Goal: Task Accomplishment & Management: Complete application form

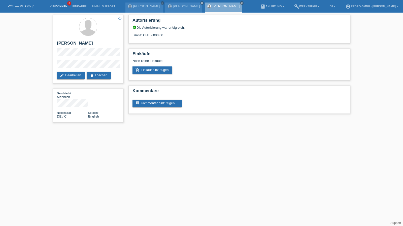
click at [59, 7] on link "Kund*innen" at bounding box center [58, 6] width 23 height 3
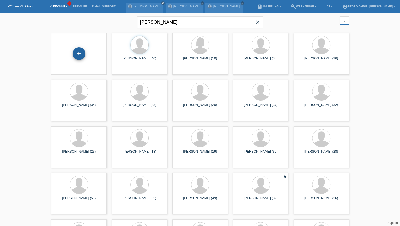
click at [77, 57] on div "+" at bounding box center [79, 53] width 12 height 9
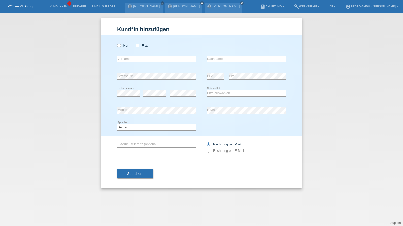
click at [142, 48] on div "Herr Frau" at bounding box center [156, 45] width 79 height 10
click at [142, 44] on label "Frau" at bounding box center [142, 46] width 13 height 4
click at [139, 44] on input "Frau" at bounding box center [137, 45] width 3 height 3
radio input "true"
click at [136, 60] on input "text" at bounding box center [156, 59] width 79 height 6
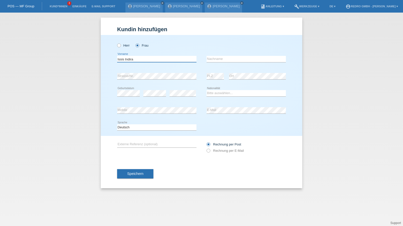
type input "Issis Indira"
type input "[PERSON_NAME]"
select select "HN"
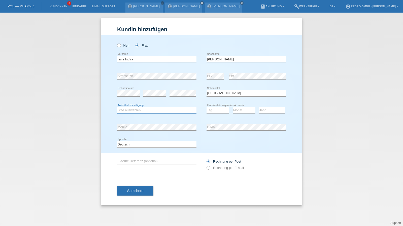
select select "C"
select select "25"
select select "04"
select select "2018"
click at [137, 145] on select "Deutsch Français Italiano English" at bounding box center [156, 144] width 79 height 6
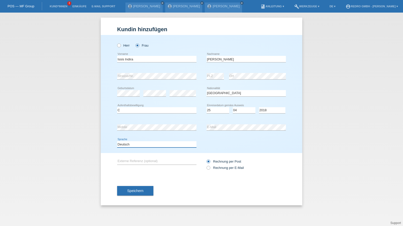
select select "fr"
click at [117, 141] on select "Deutsch Français Italiano English" at bounding box center [156, 144] width 79 height 6
click at [133, 187] on button "Speichern" at bounding box center [135, 191] width 36 height 10
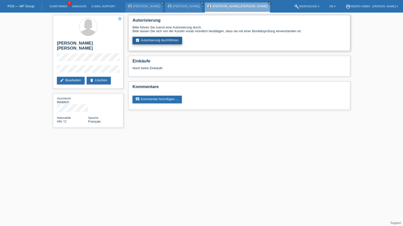
click at [159, 41] on link "assignment_turned_in Autorisierung durchführen" at bounding box center [158, 41] width 50 height 8
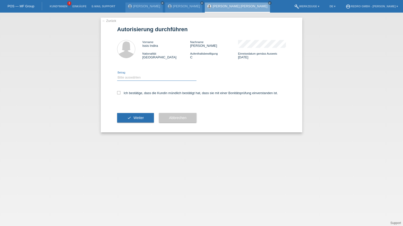
click at [134, 77] on select "Bitte auswählen CHF 1.00 - CHF 499.00 CHF 500.00 - CHF 1'999.00 CHF 2'000.00 - …" at bounding box center [156, 78] width 79 height 6
select select "1"
click at [117, 75] on select "Bitte auswählen CHF 1.00 - CHF 499.00 CHF 500.00 - CHF 1'999.00 CHF 2'000.00 - …" at bounding box center [156, 78] width 79 height 6
click at [130, 94] on label "Ich bestätige, dass die Kundin mündlich bestätigt hat, dass sie mit einer Bonit…" at bounding box center [197, 93] width 161 height 4
click at [120, 94] on input "Ich bestätige, dass die Kundin mündlich bestätigt hat, dass sie mit einer Bonit…" at bounding box center [118, 92] width 3 height 3
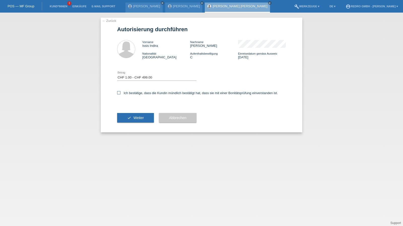
checkbox input "true"
click at [128, 118] on icon "check" at bounding box center [129, 118] width 4 height 4
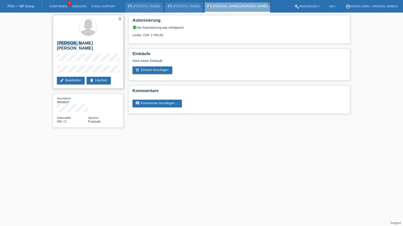
drag, startPoint x: 57, startPoint y: 43, endPoint x: 73, endPoint y: 44, distance: 15.1
click at [73, 44] on h2 "[PERSON_NAME] Constanza" at bounding box center [88, 47] width 63 height 13
click at [79, 44] on h2 "[PERSON_NAME] Constanza" at bounding box center [88, 47] width 63 height 13
drag, startPoint x: 79, startPoint y: 44, endPoint x: 53, endPoint y: 44, distance: 25.7
click at [53, 44] on div "star_border Issis Indira Erazo Constanza edit Bearbeiten delete Löschen" at bounding box center [88, 52] width 71 height 74
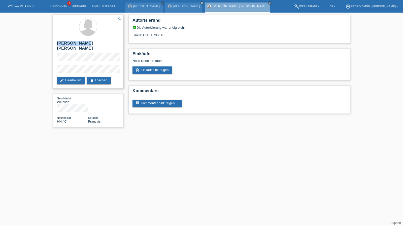
copy h2 "Issis Indira"
drag, startPoint x: 167, startPoint y: 35, endPoint x: 149, endPoint y: 37, distance: 18.0
click at [149, 37] on div "Limite: CHF 1'700.00" at bounding box center [240, 33] width 214 height 8
click at [151, 36] on div "Limite: CHF 1'700.00" at bounding box center [240, 33] width 214 height 8
click at [45, 67] on div "star_border Issis Indira Erazo Constanza edit Bearbeiten delete Löschen Geschle…" at bounding box center [201, 73] width 403 height 120
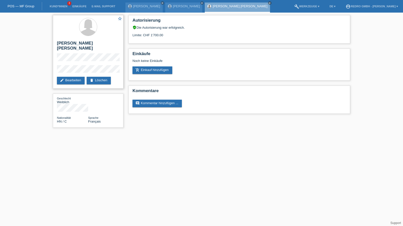
click at [80, 42] on h2 "[PERSON_NAME] Constanza" at bounding box center [88, 47] width 63 height 13
copy div "[PERSON_NAME] Constanza"
click at [99, 44] on h2 "[PERSON_NAME] Constanza" at bounding box center [88, 47] width 63 height 13
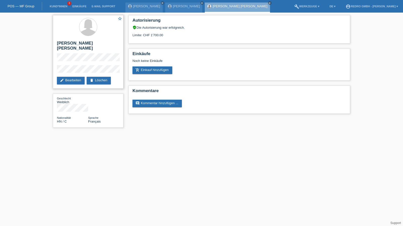
click at [99, 44] on h2 "[PERSON_NAME] Constanza" at bounding box center [88, 47] width 63 height 13
copy div "[PERSON_NAME] Constanza"
click at [61, 44] on h2 "[PERSON_NAME] Constanza" at bounding box center [88, 47] width 63 height 13
drag, startPoint x: 57, startPoint y: 44, endPoint x: 78, endPoint y: 43, distance: 21.4
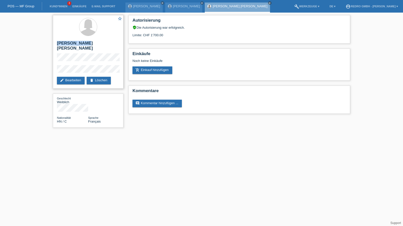
click at [78, 43] on h2 "[PERSON_NAME] Constanza" at bounding box center [88, 47] width 63 height 13
copy h2 "Issis Indira"
click at [165, 133] on html "POS — MF Group Kund*innen 3 Einkäufe E-Mail Support Roger Häsler close close me…" at bounding box center [201, 66] width 403 height 133
click at [176, 8] on div "Sascha Bauer close" at bounding box center [183, 8] width 37 height 10
click at [176, 7] on link "[PERSON_NAME]" at bounding box center [186, 6] width 27 height 4
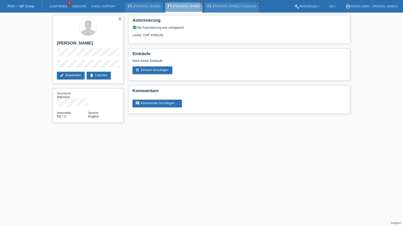
click at [43, 66] on div "star_border [PERSON_NAME] edit Bearbeiten delete Löschen Geschlecht Männlich Na…" at bounding box center [201, 70] width 403 height 115
click at [69, 44] on h2 "[PERSON_NAME]" at bounding box center [88, 45] width 63 height 8
copy div "[PERSON_NAME]"
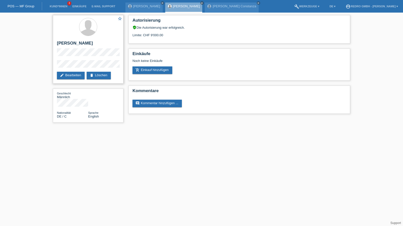
click at [76, 40] on div "star_border [PERSON_NAME] edit Bearbeiten delete Löschen" at bounding box center [88, 49] width 71 height 69
copy div "[PERSON_NAME]"
click at [34, 66] on div "star_border [PERSON_NAME] edit Bearbeiten delete Löschen Geschlecht Männlich Na…" at bounding box center [201, 70] width 403 height 115
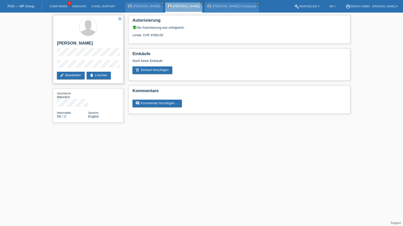
click at [69, 43] on h2 "[PERSON_NAME]" at bounding box center [88, 45] width 63 height 8
click at [69, 42] on h2 "[PERSON_NAME]" at bounding box center [88, 45] width 63 height 8
copy div "[PERSON_NAME]"
click at [43, 67] on div "star_border [PERSON_NAME] edit Bearbeiten delete Löschen Geschlecht Männlich Na…" at bounding box center [201, 70] width 403 height 115
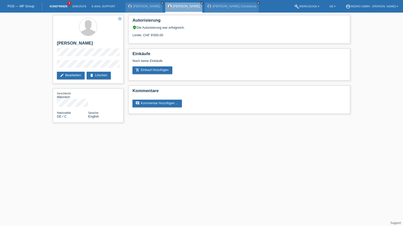
click at [50, 6] on link "Kund*innen" at bounding box center [58, 6] width 23 height 3
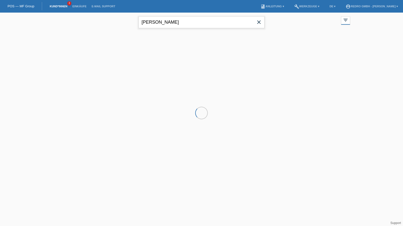
click at [198, 23] on input "[PERSON_NAME]" at bounding box center [202, 22] width 126 height 12
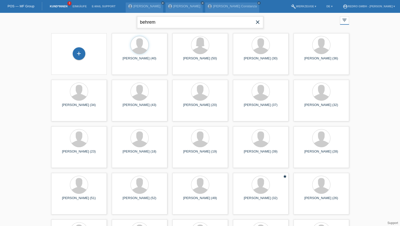
type input "behrem"
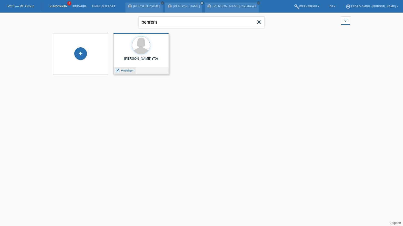
click at [124, 71] on span "Anzeigen" at bounding box center [128, 71] width 14 height 4
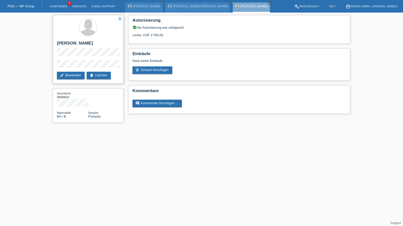
click at [80, 42] on h2 "[PERSON_NAME]" at bounding box center [88, 45] width 63 height 8
copy div "[PERSON_NAME]"
click at [142, 6] on link "[PERSON_NAME]" at bounding box center [146, 6] width 27 height 4
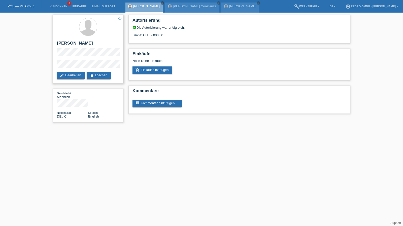
click at [70, 43] on h2 "[PERSON_NAME]" at bounding box center [88, 45] width 63 height 8
drag, startPoint x: 70, startPoint y: 43, endPoint x: 107, endPoint y: 33, distance: 38.0
click at [70, 43] on h2 "[PERSON_NAME]" at bounding box center [88, 45] width 63 height 8
copy div "[PERSON_NAME]"
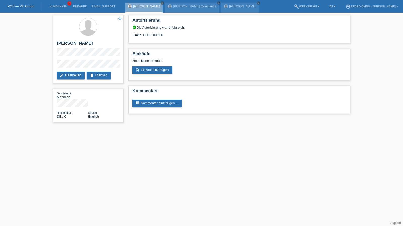
click at [52, 65] on div "star_border Sascha Bauer edit Bearbeiten delete Löschen Geschlecht Männlich Nat…" at bounding box center [88, 70] width 76 height 115
click at [55, 66] on div "star_border Sascha Bauer edit Bearbeiten delete Löschen" at bounding box center [88, 49] width 71 height 69
click at [86, 56] on div "star_border Sascha Bauer edit Bearbeiten delete Löschen" at bounding box center [88, 49] width 71 height 69
click at [51, 67] on div "star_border Sascha Bauer edit Bearbeiten delete Löschen Geschlecht Männlich Nat…" at bounding box center [88, 70] width 76 height 115
click at [54, 6] on link "Kund*innen" at bounding box center [58, 6] width 23 height 3
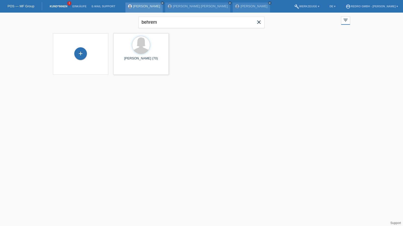
click at [145, 6] on link "[PERSON_NAME]" at bounding box center [146, 6] width 27 height 4
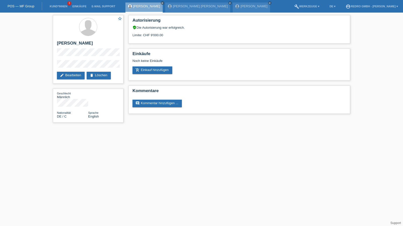
click at [54, 10] on li "Kund*innen 3" at bounding box center [58, 6] width 23 height 13
click at [55, 7] on link "Kund*innen" at bounding box center [58, 6] width 23 height 3
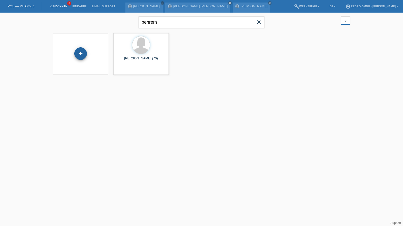
click at [80, 54] on div "+" at bounding box center [80, 53] width 13 height 13
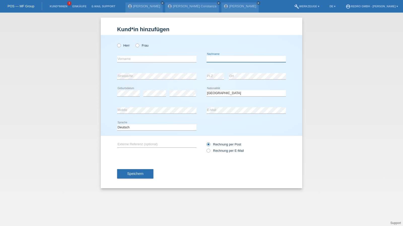
click at [232, 58] on input "text" at bounding box center [246, 59] width 79 height 6
type input "Felber"
select select "CH"
click at [136, 180] on div "Speichern" at bounding box center [201, 174] width 169 height 29
click at [136, 172] on span "Speichern" at bounding box center [135, 174] width 16 height 4
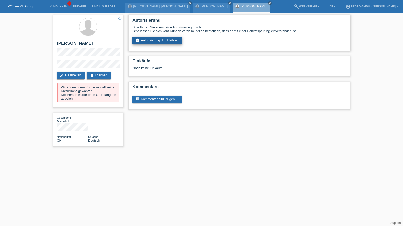
click at [161, 42] on link "assignment_turned_in Autorisierung durchführen" at bounding box center [158, 41] width 50 height 8
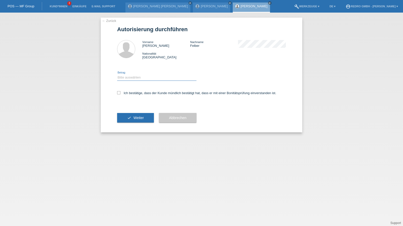
drag, startPoint x: 129, startPoint y: 76, endPoint x: 128, endPoint y: 80, distance: 3.8
click at [129, 76] on select "Bitte auswählen CHF 1.00 - CHF 499.00 CHF 500.00 - CHF 1'999.00 CHF 2'000.00 - …" at bounding box center [156, 78] width 79 height 6
select select "1"
click at [117, 75] on select "Bitte auswählen CHF 1.00 - CHF 499.00 CHF 500.00 - CHF 1'999.00 CHF 2'000.00 - …" at bounding box center [156, 78] width 79 height 6
click at [126, 97] on div "Ich bestätige, dass der Kunde mündlich bestätigt hat, dass er mit einer Bonität…" at bounding box center [201, 94] width 169 height 17
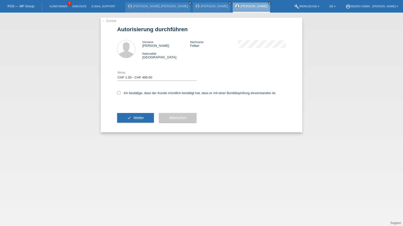
click at [129, 96] on div "Ich bestätige, dass der Kunde mündlich bestätigt hat, dass er mit einer Bonität…" at bounding box center [201, 94] width 169 height 17
click at [130, 94] on label "Ich bestätige, dass der Kunde mündlich bestätigt hat, dass er mit einer Bonität…" at bounding box center [196, 93] width 159 height 4
click at [120, 94] on input "Ich bestätige, dass der Kunde mündlich bestätigt hat, dass er mit einer Bonität…" at bounding box center [118, 92] width 3 height 3
checkbox input "true"
click at [125, 115] on button "check Weiter" at bounding box center [135, 118] width 37 height 10
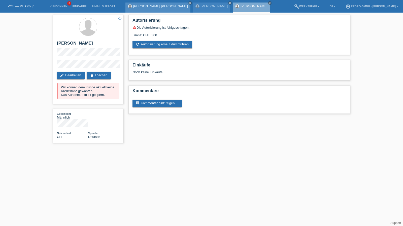
click at [144, 6] on link "[PERSON_NAME] [PERSON_NAME]" at bounding box center [160, 6] width 55 height 4
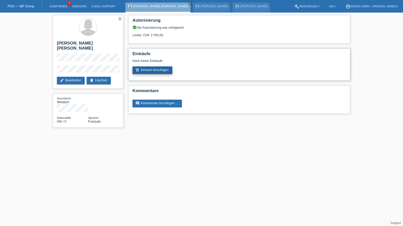
click at [153, 71] on link "add_shopping_cart Einkauf hinzufügen" at bounding box center [153, 71] width 40 height 8
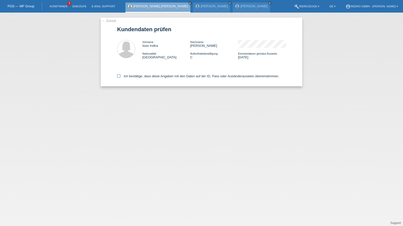
click at [144, 75] on label "Ich bestätige, dass diese Angaben mit den Daten auf der ID, Pass oder Ausländer…" at bounding box center [198, 76] width 162 height 4
click at [120, 75] on input "Ich bestätige, dass diese Angaben mit den Daten auf der ID, Pass oder Ausländer…" at bounding box center [118, 75] width 3 height 3
checkbox input "true"
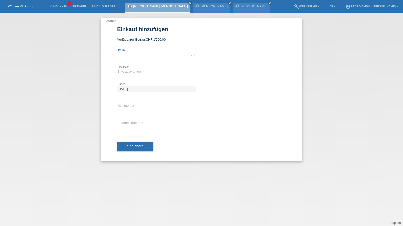
click at [140, 55] on input "text" at bounding box center [156, 55] width 79 height 6
click at [129, 51] on div "CHF error [GEOGRAPHIC_DATA]" at bounding box center [156, 54] width 79 height 17
click at [128, 53] on input "text" at bounding box center [156, 55] width 79 height 6
type input "1199.00"
click at [128, 72] on select "Bitte auswählen 6 Raten 12 Raten 24 Raten 36 Raten" at bounding box center [156, 72] width 79 height 6
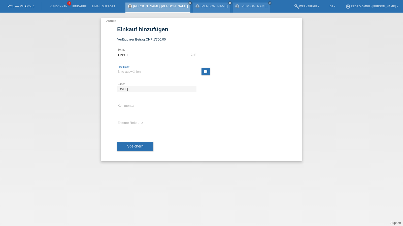
click at [131, 71] on select "Bitte auswählen 6 Raten 12 Raten 24 Raten 36 Raten" at bounding box center [156, 72] width 79 height 6
select select "585"
click at [117, 69] on select "Bitte auswählen 6 Raten 12 Raten 24 Raten 36 Raten" at bounding box center [156, 72] width 79 height 6
click at [130, 105] on input "text" at bounding box center [156, 106] width 79 height 6
type input "114768"
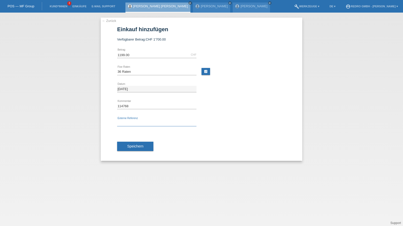
click at [146, 124] on input "text" at bounding box center [156, 123] width 79 height 6
paste input "114768"
type input "114768"
click at [135, 142] on button "Speichern" at bounding box center [135, 147] width 36 height 10
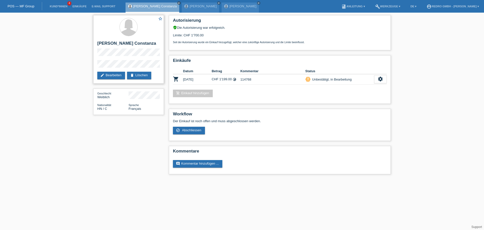
click at [97, 67] on div "star_border Issis Indira Erazo Constanza edit Bearbeiten delete Löschen" at bounding box center [128, 49] width 71 height 68
click at [139, 45] on h2 "Issis Indira Erazo Constanza" at bounding box center [128, 45] width 63 height 8
copy div "Issis Indira Erazo Constanza"
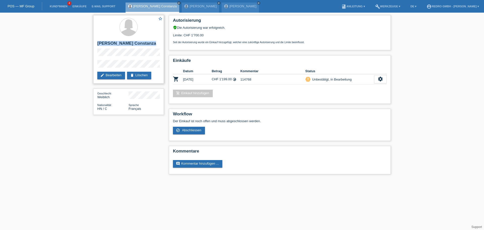
click at [121, 45] on h2 "Issis Indira Erazo Constanza" at bounding box center [128, 45] width 63 height 8
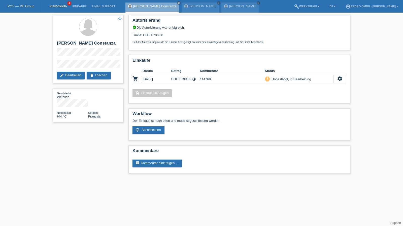
click at [55, 7] on link "Kund*innen" at bounding box center [58, 6] width 23 height 3
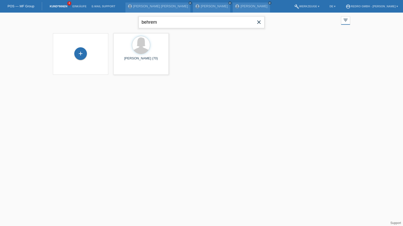
click at [170, 24] on input "behrem" at bounding box center [202, 22] width 126 height 12
type input "kramar"
click at [123, 72] on span "Anzeigen" at bounding box center [128, 71] width 14 height 4
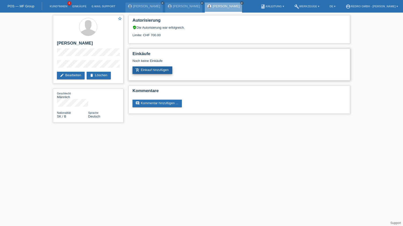
click at [153, 72] on link "add_shopping_cart Einkauf hinzufügen" at bounding box center [153, 71] width 40 height 8
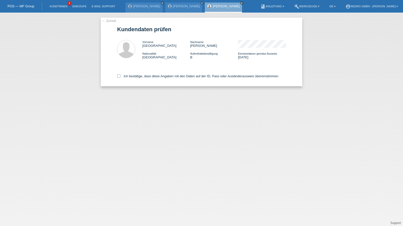
click at [109, 20] on link "← Zurück" at bounding box center [109, 21] width 14 height 4
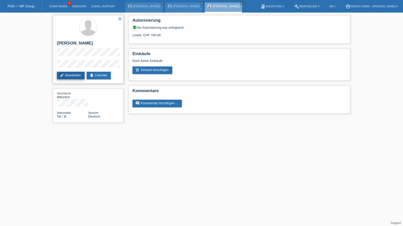
click at [72, 76] on link "edit Bearbeiten" at bounding box center [71, 76] width 28 height 8
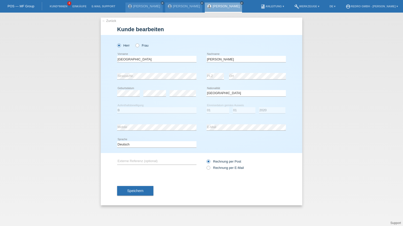
select select "SK"
select select "B"
select select "01"
select select "2020"
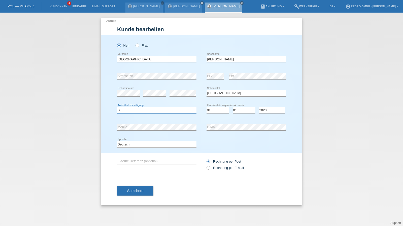
click at [131, 108] on select "Bitte auswählen... C B B - Flüchtlingsstatus Andere" at bounding box center [156, 110] width 79 height 6
select select "01"
select select "05"
select select "2022"
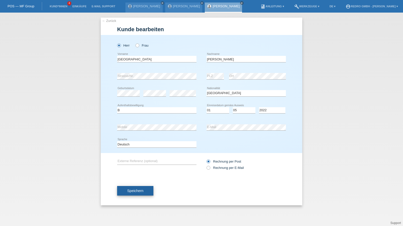
click at [133, 194] on button "Speichern" at bounding box center [135, 191] width 36 height 10
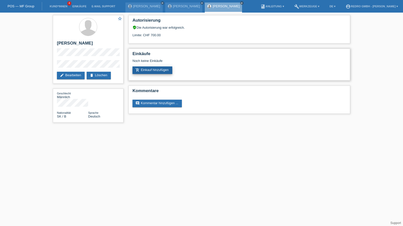
click at [153, 71] on link "add_shopping_cart Einkauf hinzufügen" at bounding box center [153, 71] width 40 height 8
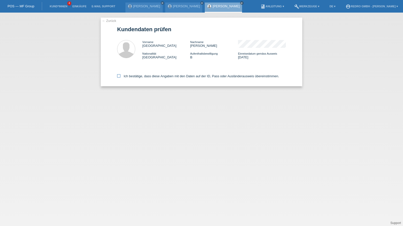
click at [127, 78] on label "Ich bestätige, dass diese Angaben mit den Daten auf der ID, Pass oder Ausländer…" at bounding box center [198, 76] width 162 height 4
click at [120, 78] on input "Ich bestätige, dass diese Angaben mit den Daten auf der ID, Pass oder Ausländer…" at bounding box center [118, 75] width 3 height 3
checkbox input "true"
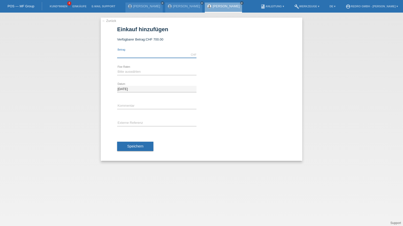
click at [152, 56] on input "text" at bounding box center [156, 55] width 79 height 6
type input "499.00"
click at [132, 72] on select "Bitte auswählen 6 Raten 12 Raten 24 Raten 36 Raten" at bounding box center [156, 72] width 79 height 6
select select "583"
click at [117, 69] on select "Bitte auswählen 6 Raten 12 Raten 24 Raten 36 Raten" at bounding box center [156, 72] width 79 height 6
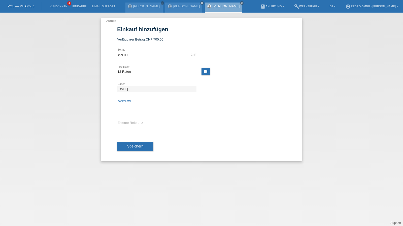
click at [127, 105] on input "text" at bounding box center [156, 106] width 79 height 6
type input "114769"
click at [133, 125] on input "text" at bounding box center [156, 123] width 79 height 6
paste input "114769"
type input "114769"
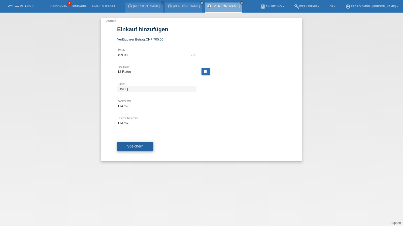
click at [136, 145] on span "Speichern" at bounding box center [135, 146] width 16 height 4
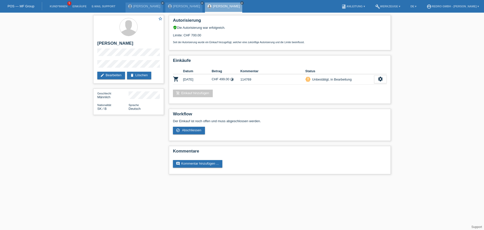
click at [93, 64] on div "star_border Milan Kramár edit Bearbeiten delete Löschen Geschlecht Männlich Nat…" at bounding box center [129, 66] width 76 height 107
click at [104, 41] on h2 "[PERSON_NAME]" at bounding box center [128, 45] width 63 height 8
copy div "[PERSON_NAME]"
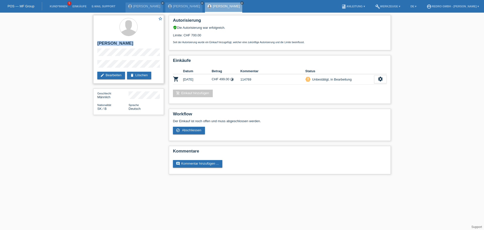
click at [106, 45] on h2 "[PERSON_NAME]" at bounding box center [128, 45] width 63 height 8
click at [106, 45] on h2 "Milan Kramár" at bounding box center [128, 45] width 63 height 8
click at [119, 59] on div "star_border Milan Kramár edit Bearbeiten delete Löschen" at bounding box center [128, 49] width 71 height 68
click at [114, 42] on h2 "Milan Kramár" at bounding box center [128, 45] width 63 height 8
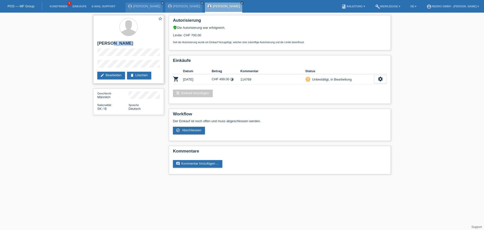
click at [114, 42] on h2 "Milan Kramár" at bounding box center [128, 45] width 63 height 8
copy div "Milan Kramár"
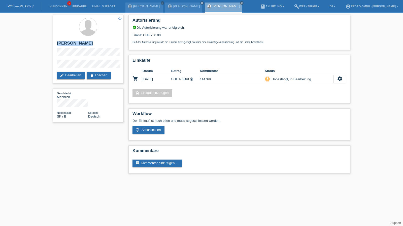
click at [63, 4] on li "Kund*innen 5" at bounding box center [58, 6] width 23 height 13
click at [62, 6] on link "Kund*innen" at bounding box center [58, 6] width 23 height 3
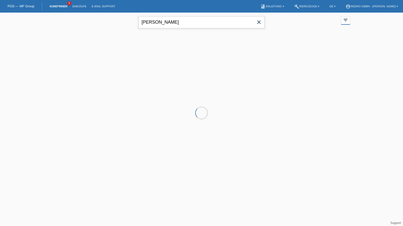
click at [171, 18] on input "[PERSON_NAME]" at bounding box center [202, 22] width 126 height 12
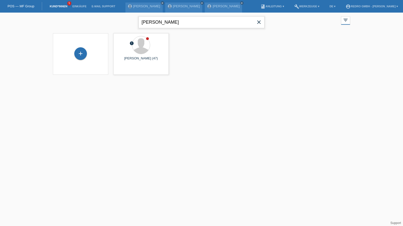
type input "[PERSON_NAME]"
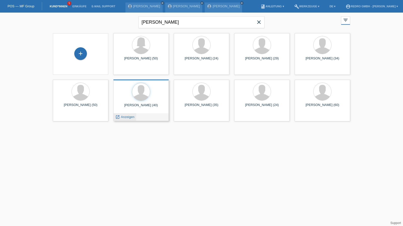
click at [121, 117] on span "Anzeigen" at bounding box center [128, 117] width 14 height 4
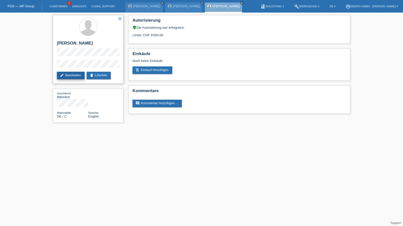
click at [79, 76] on link "edit Bearbeiten" at bounding box center [71, 76] width 28 height 8
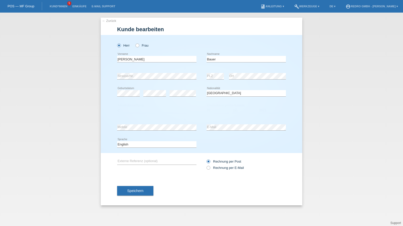
select select "DE"
select select "C"
select select "01"
select select "12"
select select "2021"
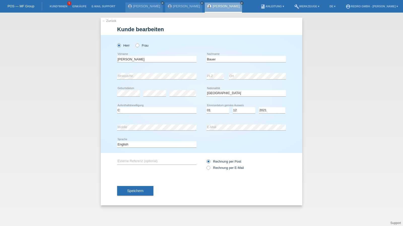
click at [55, 8] on li "Kund*innen 5" at bounding box center [58, 6] width 23 height 13
click at [55, 7] on link "Kund*innen" at bounding box center [58, 6] width 23 height 3
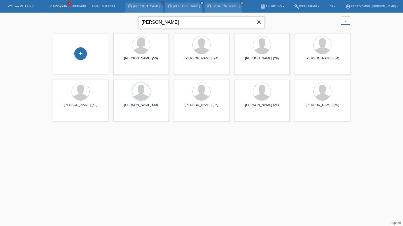
click at [170, 16] on input "[PERSON_NAME]" at bounding box center [202, 22] width 126 height 12
click at [170, 16] on input "bauer" at bounding box center [202, 22] width 126 height 12
type input "zambrano"
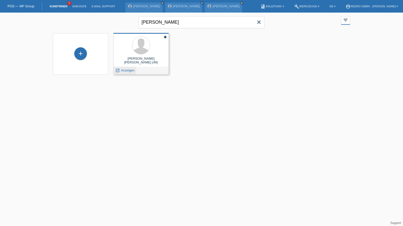
click at [126, 70] on span "Anzeigen" at bounding box center [128, 71] width 14 height 4
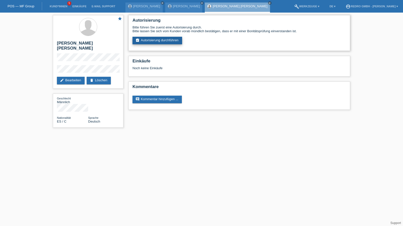
click at [151, 43] on link "assignment_turned_in Autorisierung durchführen" at bounding box center [158, 41] width 50 height 8
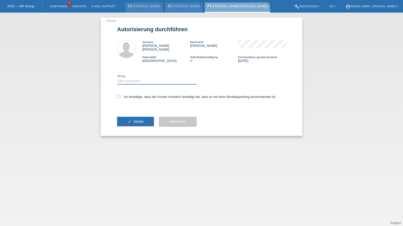
click at [133, 78] on select "Bitte auswählen CHF 1.00 - CHF 499.00 CHF 500.00 - CHF 1'999.00 CHF 2'000.00 - …" at bounding box center [156, 81] width 79 height 6
select select "1"
click at [117, 78] on select "Bitte auswählen CHF 1.00 - CHF 499.00 CHF 500.00 - CHF 1'999.00 CHF 2'000.00 - …" at bounding box center [156, 81] width 79 height 6
click at [133, 95] on label "Ich bestätige, dass der Kunde mündlich bestätigt hat, dass er mit einer Bonität…" at bounding box center [196, 97] width 159 height 4
click at [120, 95] on input "Ich bestätige, dass der Kunde mündlich bestätigt hat, dass er mit einer Bonität…" at bounding box center [118, 96] width 3 height 3
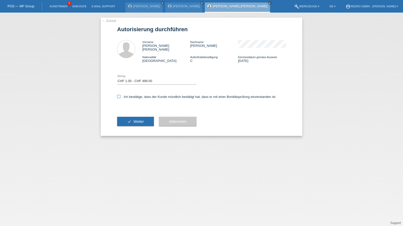
checkbox input "true"
click at [125, 111] on div "check Weiter" at bounding box center [135, 121] width 37 height 29
click at [124, 117] on button "check Weiter" at bounding box center [135, 122] width 37 height 10
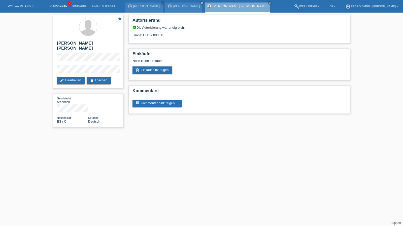
click at [66, 6] on link "Kund*innen" at bounding box center [58, 6] width 23 height 3
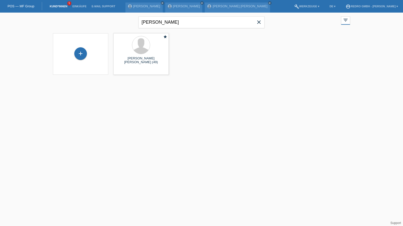
click at [177, 28] on div "zambrano close" at bounding box center [202, 22] width 126 height 18
click at [180, 22] on input "zambrano" at bounding box center [202, 22] width 126 height 12
paste input "Steeb"
click at [182, 23] on input "Steeb" at bounding box center [202, 22] width 126 height 12
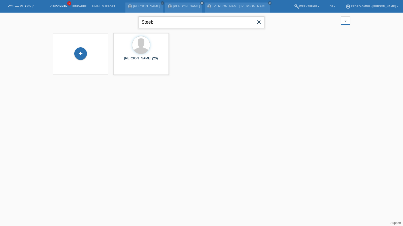
click at [182, 23] on input "Steeb" at bounding box center [202, 22] width 126 height 12
paste input "Mansha"
type input "Mansha"
click at [126, 72] on span "Anzeigen" at bounding box center [128, 71] width 14 height 4
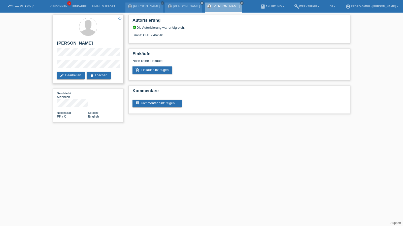
click at [74, 59] on div "star_border Mansha Muhammad edit Bearbeiten delete Löschen" at bounding box center [88, 49] width 71 height 69
click at [67, 6] on link "Kund*innen" at bounding box center [58, 6] width 23 height 3
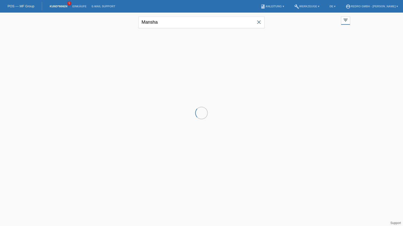
click at [189, 19] on input "Mansha" at bounding box center [202, 22] width 126 height 12
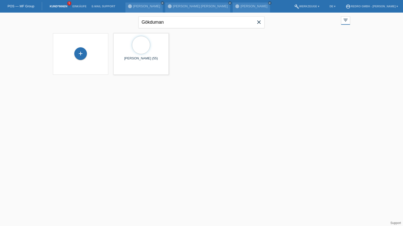
type input "Gökduman"
click at [80, 62] on div "+" at bounding box center [80, 56] width 13 height 13
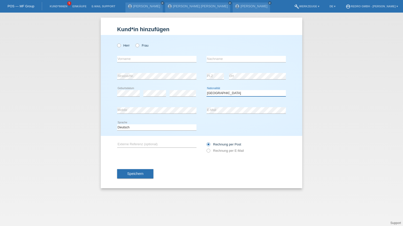
click at [223, 95] on select "Bitte auswählen... [GEOGRAPHIC_DATA] [GEOGRAPHIC_DATA] [GEOGRAPHIC_DATA] [GEOGR…" at bounding box center [246, 93] width 79 height 6
click at [223, 95] on select "Bitte auswählen... Schweiz Deutschland Liechtenstein Österreich ------------ Af…" at bounding box center [246, 93] width 79 height 6
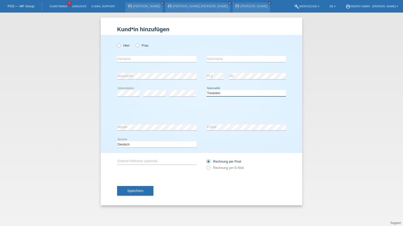
select select "TR"
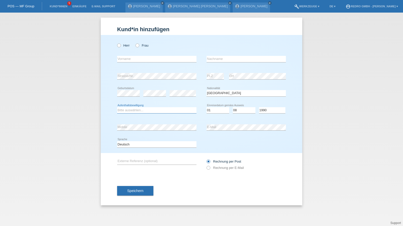
click at [137, 112] on select "Bitte auswählen... C B B - Flüchtlingsstatus Andere" at bounding box center [156, 110] width 79 height 6
select select "C"
click at [144, 189] on button "Speichern" at bounding box center [135, 191] width 36 height 10
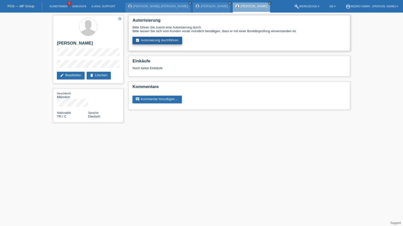
click at [160, 44] on link "assignment_turned_in Autorisierung durchführen" at bounding box center [158, 41] width 50 height 8
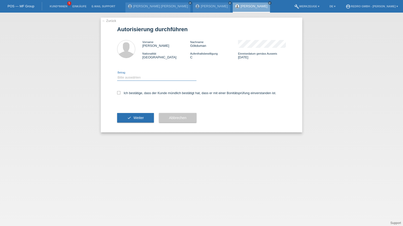
click at [135, 79] on select "Bitte auswählen CHF 1.00 - CHF 499.00 CHF 500.00 - CHF 1'999.00 CHF 2'000.00 - …" at bounding box center [156, 78] width 79 height 6
select select "1"
click at [117, 75] on select "Bitte auswählen CHF 1.00 - CHF 499.00 CHF 500.00 - CHF 1'999.00 CHF 2'000.00 - …" at bounding box center [156, 78] width 79 height 6
click at [131, 96] on div "Ich bestätige, dass der Kunde mündlich bestätigt hat, dass er mit einer Bonität…" at bounding box center [201, 94] width 169 height 17
click at [132, 94] on label "Ich bestätige, dass der Kunde mündlich bestätigt hat, dass er mit einer Bonität…" at bounding box center [196, 93] width 159 height 4
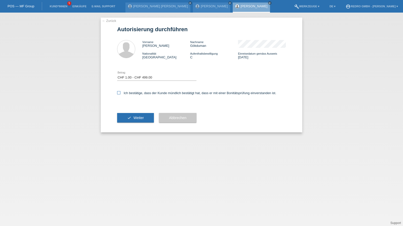
click at [120, 94] on input "Ich bestätige, dass der Kunde mündlich bestätigt hat, dass er mit einer Bonität…" at bounding box center [118, 92] width 3 height 3
checkbox input "true"
click at [128, 118] on icon "check" at bounding box center [129, 118] width 4 height 4
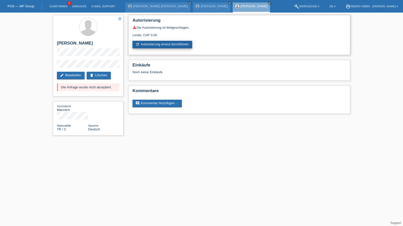
click at [147, 46] on link "refresh Autorisierung erneut durchführen" at bounding box center [163, 45] width 60 height 8
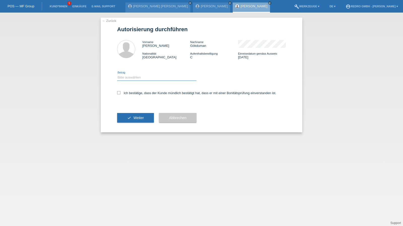
click at [136, 79] on select "Bitte auswählen CHF 1.00 - CHF 499.00 CHF 500.00 - CHF 1'999.00 CHF 2'000.00 - …" at bounding box center [156, 78] width 79 height 6
select select "1"
click at [117, 75] on select "Bitte auswählen CHF 1.00 - CHF 499.00 CHF 500.00 - CHF 1'999.00 CHF 2'000.00 - …" at bounding box center [156, 78] width 79 height 6
click at [133, 91] on label "Ich bestätige, dass der Kunde mündlich bestätigt hat, dass er mit einer Bonität…" at bounding box center [196, 93] width 159 height 4
click at [120, 91] on input "Ich bestätige, dass der Kunde mündlich bestätigt hat, dass er mit einer Bonität…" at bounding box center [118, 92] width 3 height 3
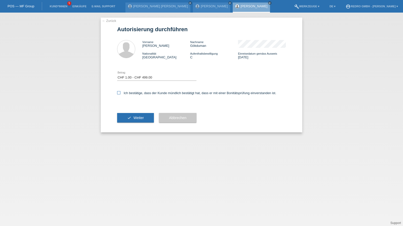
checkbox input "true"
click at [126, 114] on button "check Weiter" at bounding box center [135, 118] width 37 height 10
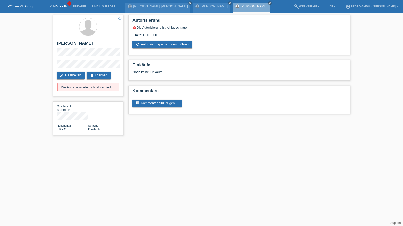
click at [62, 7] on link "Kund*innen" at bounding box center [58, 6] width 23 height 3
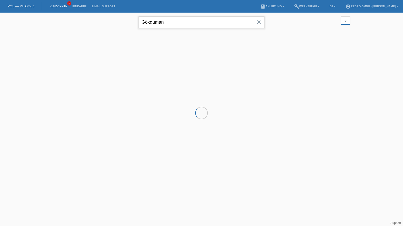
drag, startPoint x: 0, startPoint y: 0, endPoint x: 160, endPoint y: 17, distance: 161.3
click at [160, 17] on input "Gökduman" at bounding box center [202, 22] width 126 height 12
paste input "[PERSON_NAME]"
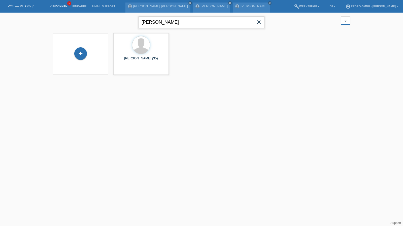
type input "[PERSON_NAME]"
click at [127, 71] on span "Anzeigen" at bounding box center [128, 71] width 14 height 4
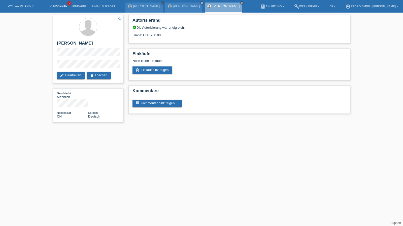
click at [57, 9] on li "Kund*innen 5" at bounding box center [58, 6] width 23 height 13
click at [58, 7] on link "Kund*innen" at bounding box center [58, 6] width 23 height 3
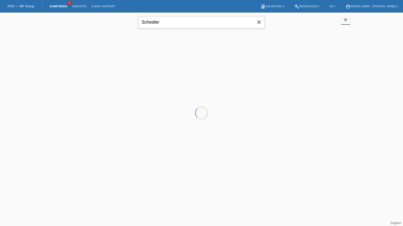
click at [181, 25] on input "Schedler" at bounding box center [202, 22] width 126 height 12
paste input "da Costa"
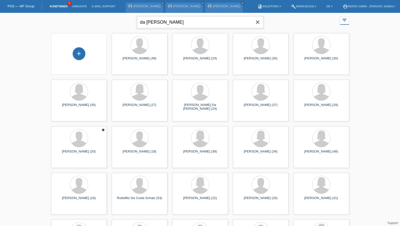
click at [142, 22] on input "da Costa" at bounding box center [200, 22] width 126 height 12
click at [139, 22] on input "da Costa" at bounding box center [200, 22] width 126 height 12
type input "claudio da Costa"
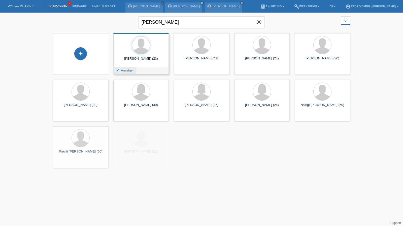
click at [127, 71] on span "Anzeigen" at bounding box center [128, 71] width 14 height 4
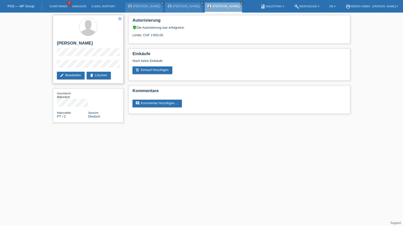
click at [79, 44] on h2 "[PERSON_NAME]" at bounding box center [88, 45] width 63 height 8
drag, startPoint x: 79, startPoint y: 44, endPoint x: 83, endPoint y: 39, distance: 6.2
click at [79, 44] on h2 "[PERSON_NAME]" at bounding box center [88, 45] width 63 height 8
copy div "[PERSON_NAME]"
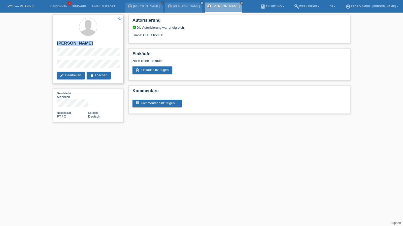
click at [73, 43] on h2 "[PERSON_NAME]" at bounding box center [88, 45] width 63 height 8
click at [44, 66] on div "star_border Claudio da Costa edit Bearbeiten delete Löschen Geschlecht Männlich…" at bounding box center [201, 70] width 403 height 115
click at [63, 6] on link "Kund*innen" at bounding box center [58, 6] width 23 height 3
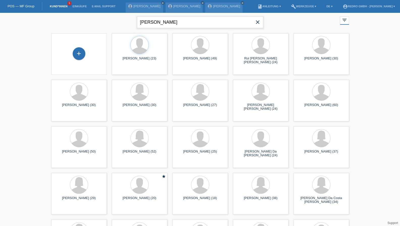
click at [204, 22] on input "[PERSON_NAME]" at bounding box center [200, 22] width 126 height 12
click at [204, 22] on input "claudio da Costa" at bounding box center [200, 22] width 126 height 12
paste input "Ferrar"
type input "[GEOGRAPHIC_DATA]"
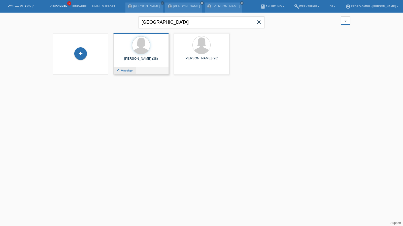
click at [128, 70] on span "Anzeigen" at bounding box center [128, 71] width 14 height 4
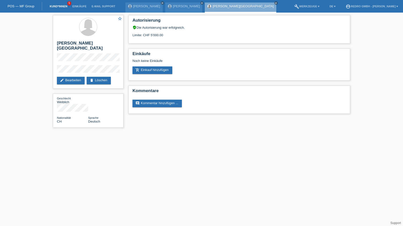
click at [53, 8] on link "Kund*innen" at bounding box center [58, 6] width 23 height 3
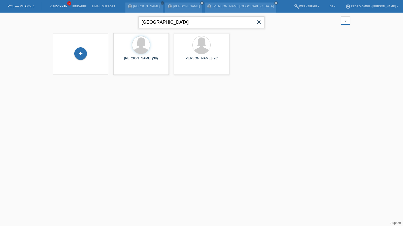
click at [154, 25] on input "Ferrara" at bounding box center [202, 22] width 126 height 12
paste input "[PERSON_NAME]"
type input "[PERSON_NAME]"
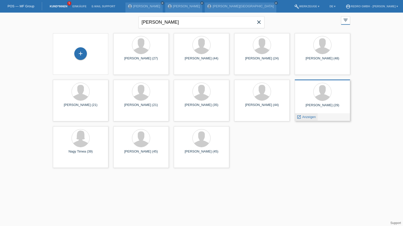
click at [309, 116] on span "Anzeigen" at bounding box center [309, 117] width 14 height 4
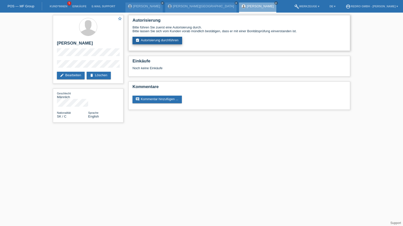
click at [152, 42] on link "assignment_turned_in Autorisierung durchführen" at bounding box center [158, 41] width 50 height 8
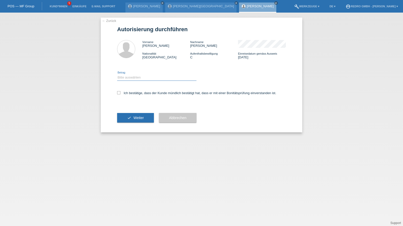
click at [128, 80] on select "Bitte auswählen CHF 1.00 - CHF 499.00 CHF 500.00 - CHF 1'999.00 CHF 2'000.00 - …" at bounding box center [156, 78] width 79 height 6
select select "1"
click at [117, 75] on select "Bitte auswählen CHF 1.00 - CHF 499.00 CHF 500.00 - CHF 1'999.00 CHF 2'000.00 - …" at bounding box center [156, 78] width 79 height 6
click at [134, 95] on label "Ich bestätige, dass der Kunde mündlich bestätigt hat, dass er mit einer Bonität…" at bounding box center [196, 93] width 159 height 4
click at [120, 95] on input "Ich bestätige, dass der Kunde mündlich bestätigt hat, dass er mit einer Bonität…" at bounding box center [118, 92] width 3 height 3
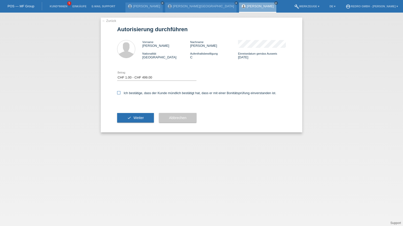
checkbox input "true"
click at [130, 120] on button "check Weiter" at bounding box center [135, 118] width 37 height 10
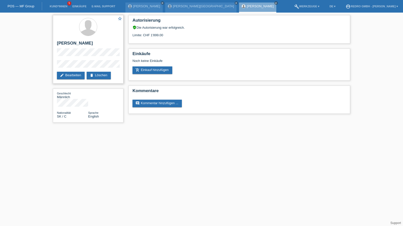
click at [71, 60] on div "star_border Zoltán Nagy edit Bearbeiten delete Löschen" at bounding box center [88, 49] width 71 height 69
click at [64, 7] on link "Kund*innen" at bounding box center [58, 6] width 23 height 3
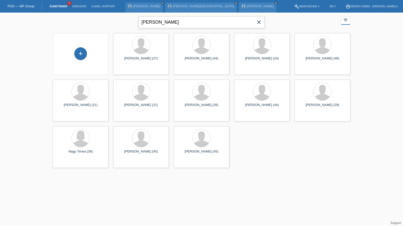
click at [156, 19] on input "[PERSON_NAME]" at bounding box center [202, 22] width 126 height 12
paste input "Kohler"
type input "Kohler"
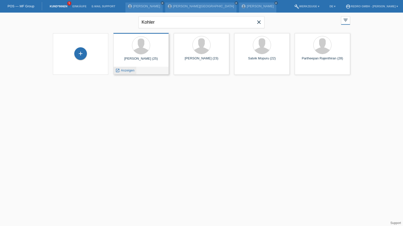
click at [131, 69] on span "Anzeigen" at bounding box center [128, 71] width 14 height 4
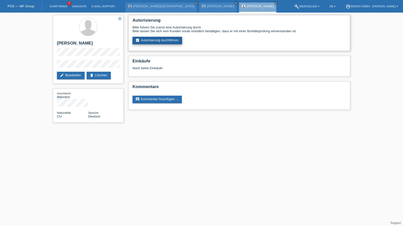
click at [150, 41] on link "assignment_turned_in Autorisierung durchführen" at bounding box center [158, 41] width 50 height 8
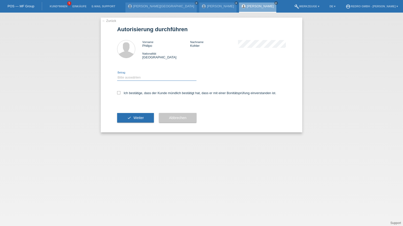
drag, startPoint x: 130, startPoint y: 77, endPoint x: 130, endPoint y: 80, distance: 2.6
click at [130, 77] on select "Bitte auswählen CHF 1.00 - CHF 499.00 CHF 500.00 - CHF 1'999.00 CHF 2'000.00 - …" at bounding box center [156, 78] width 79 height 6
select select "1"
click at [117, 75] on select "Bitte auswählen CHF 1.00 - CHF 499.00 CHF 500.00 - CHF 1'999.00 CHF 2'000.00 - …" at bounding box center [156, 78] width 79 height 6
click at [134, 97] on div "Ich bestätige, dass der Kunde mündlich bestätigt hat, dass er mit einer Bonität…" at bounding box center [201, 94] width 169 height 17
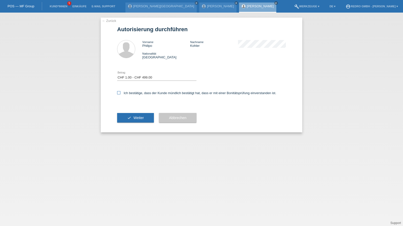
click at [135, 95] on label "Ich bestätige, dass der Kunde mündlich bestätigt hat, dass er mit einer Bonität…" at bounding box center [196, 93] width 159 height 4
click at [120, 95] on input "Ich bestätige, dass der Kunde mündlich bestätigt hat, dass er mit einer Bonität…" at bounding box center [118, 92] width 3 height 3
checkbox input "true"
click at [130, 118] on button "check Weiter" at bounding box center [135, 118] width 37 height 10
